Goal: Navigation & Orientation: Find specific page/section

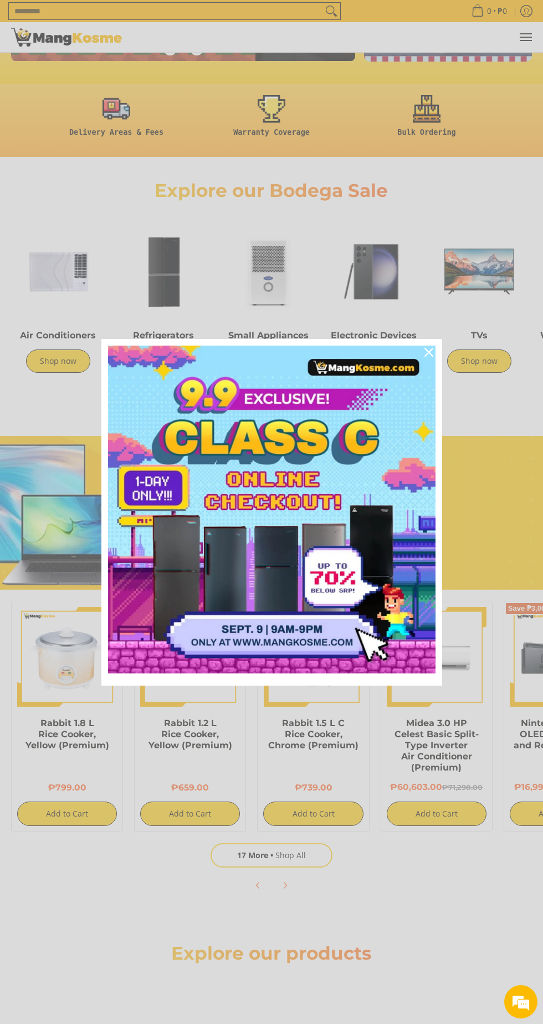
scroll to position [0, 344]
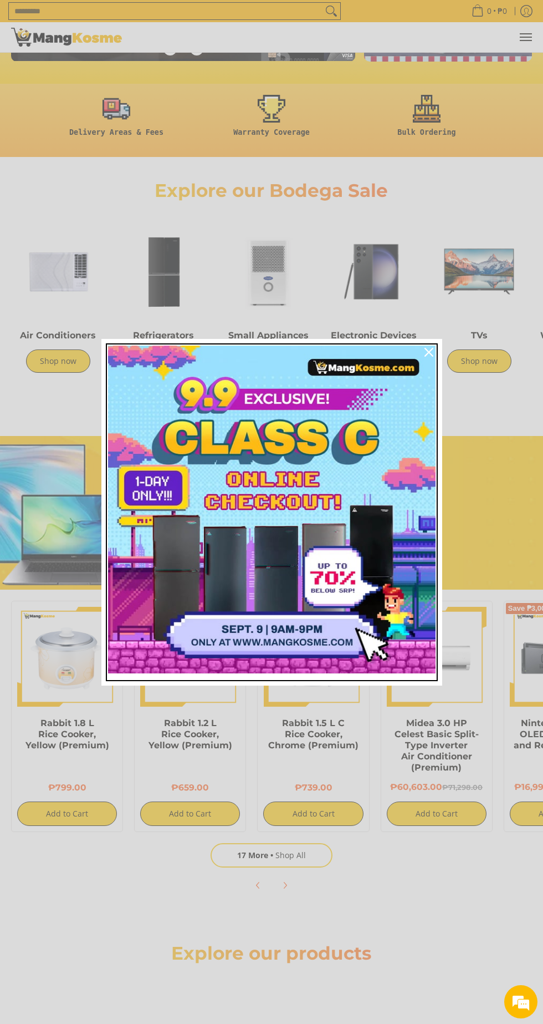
click at [304, 555] on img "Marketing offer form" at bounding box center [272, 510] width 328 height 328
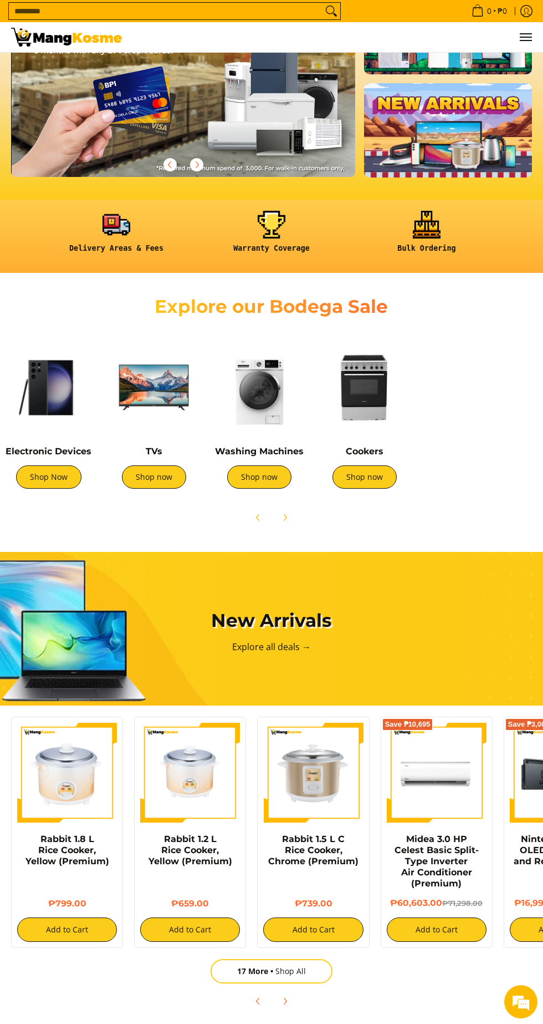
scroll to position [94, 0]
click at [275, 407] on img at bounding box center [259, 388] width 94 height 94
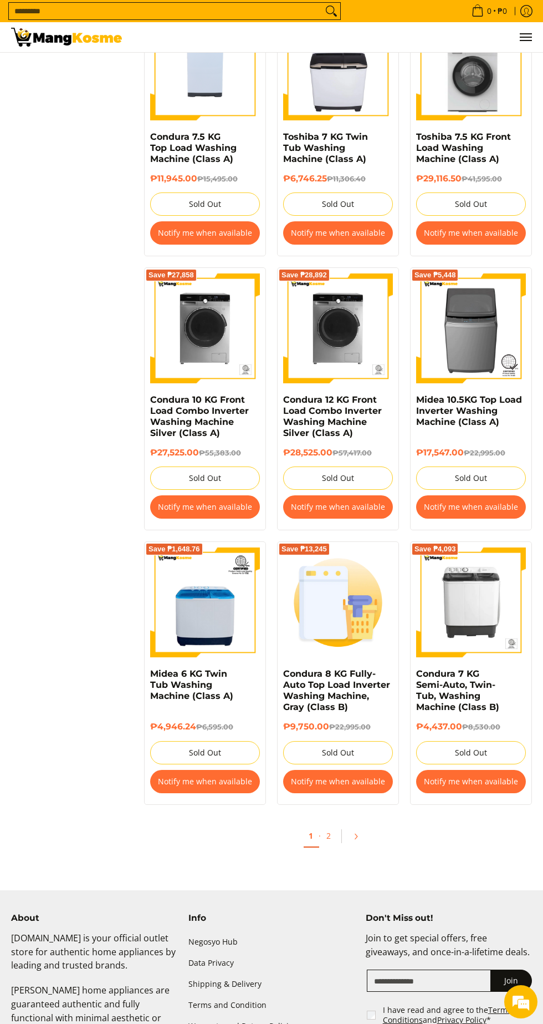
scroll to position [1578, 0]
